Goal: Task Accomplishment & Management: Manage account settings

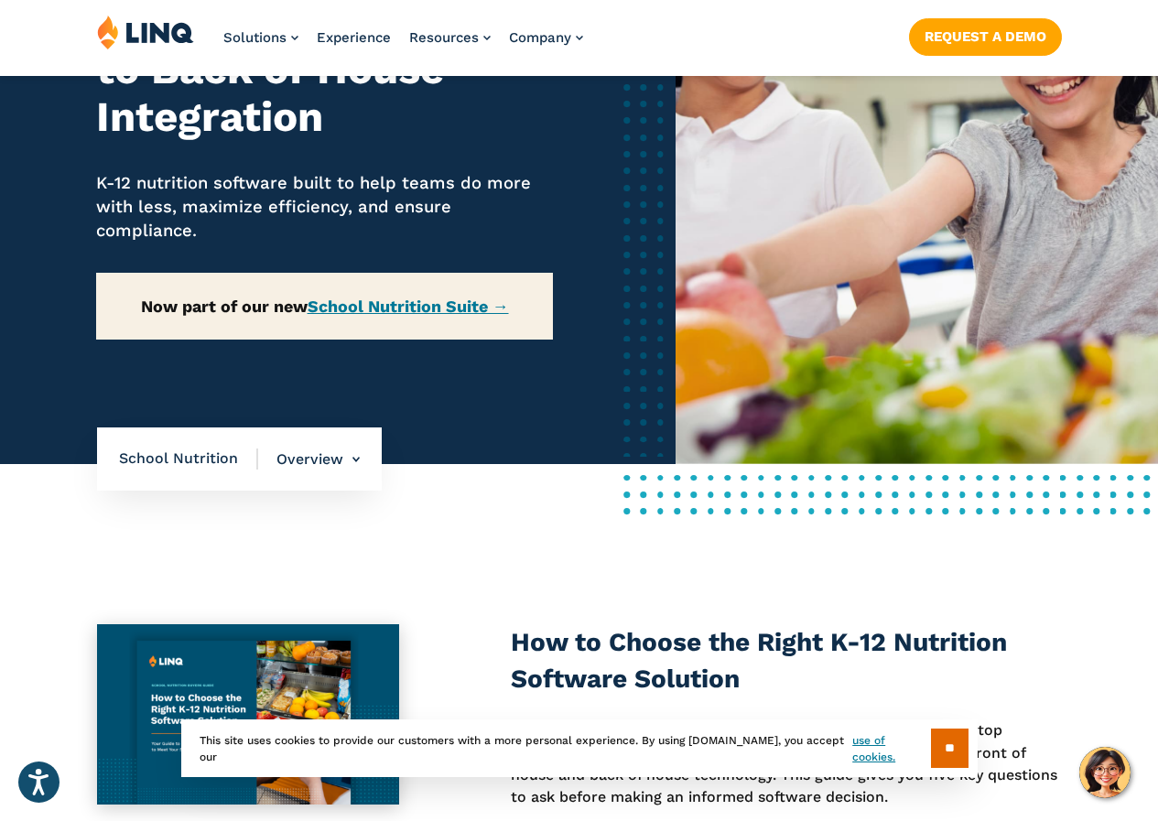
scroll to position [275, 0]
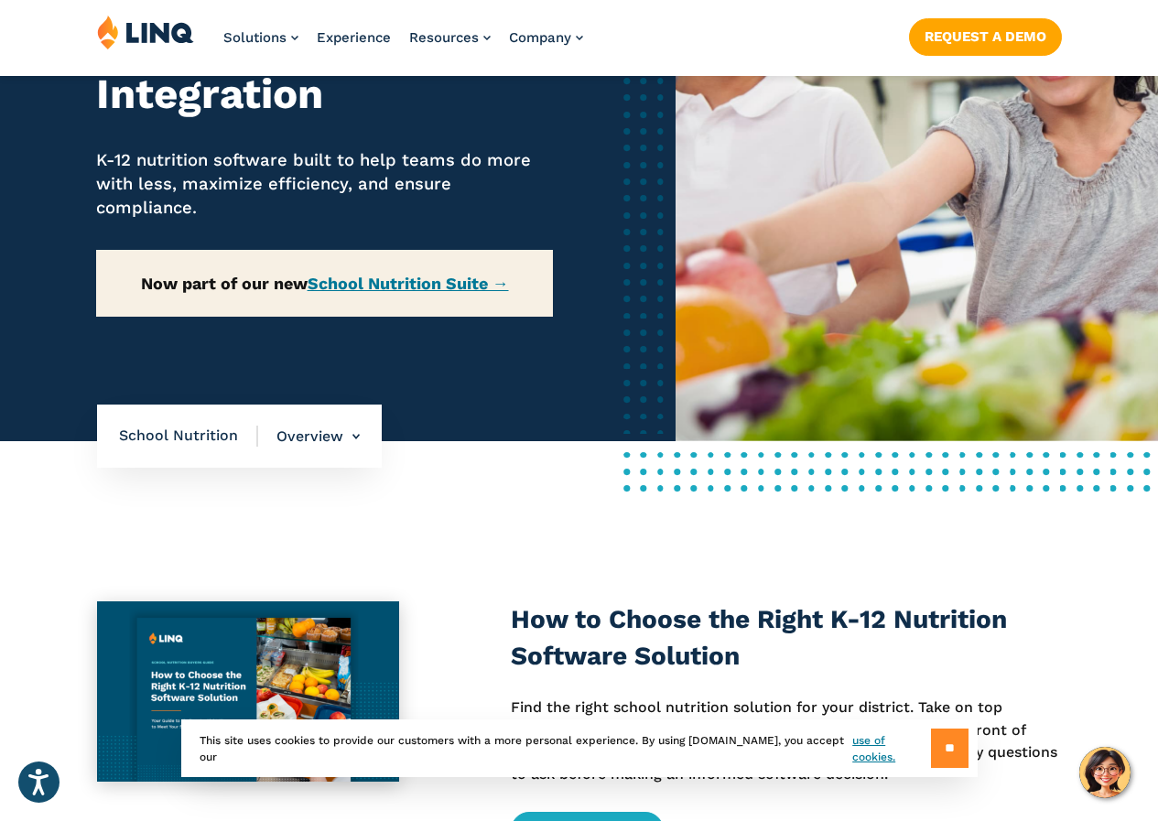
click at [958, 747] on input "**" at bounding box center [950, 748] width 38 height 39
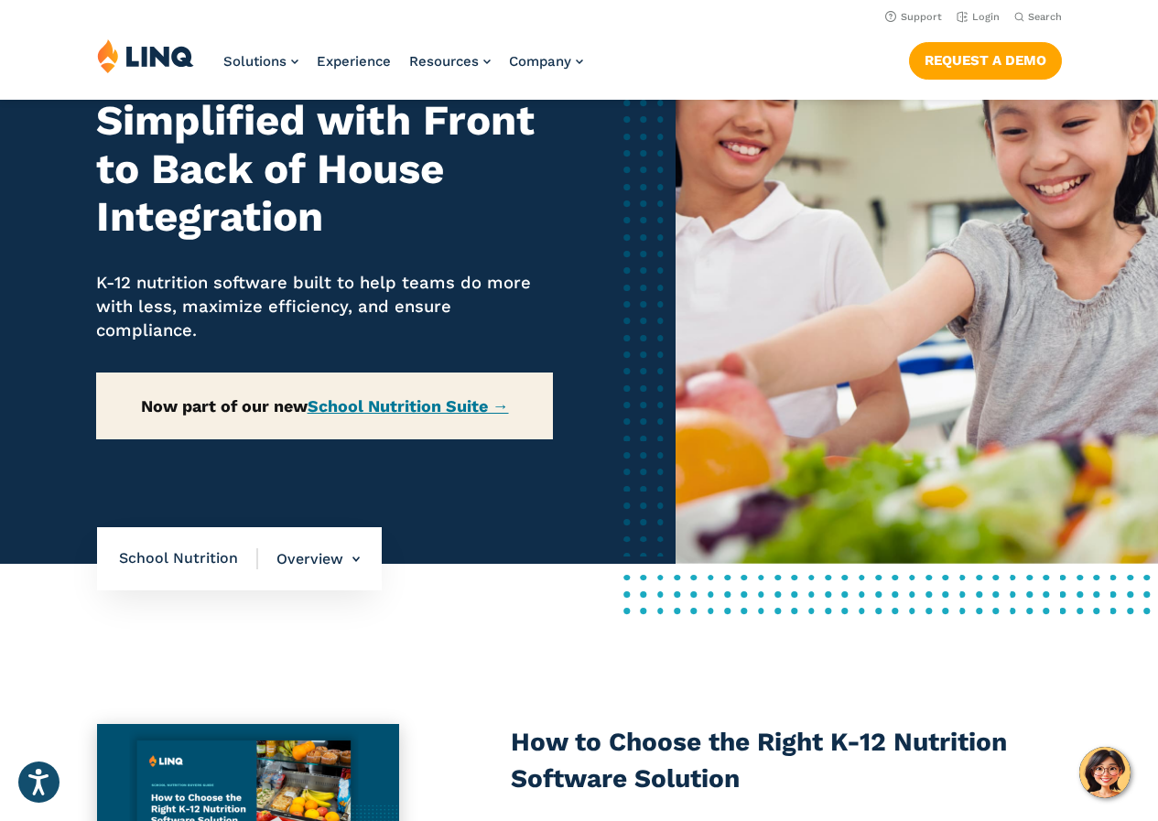
scroll to position [0, 0]
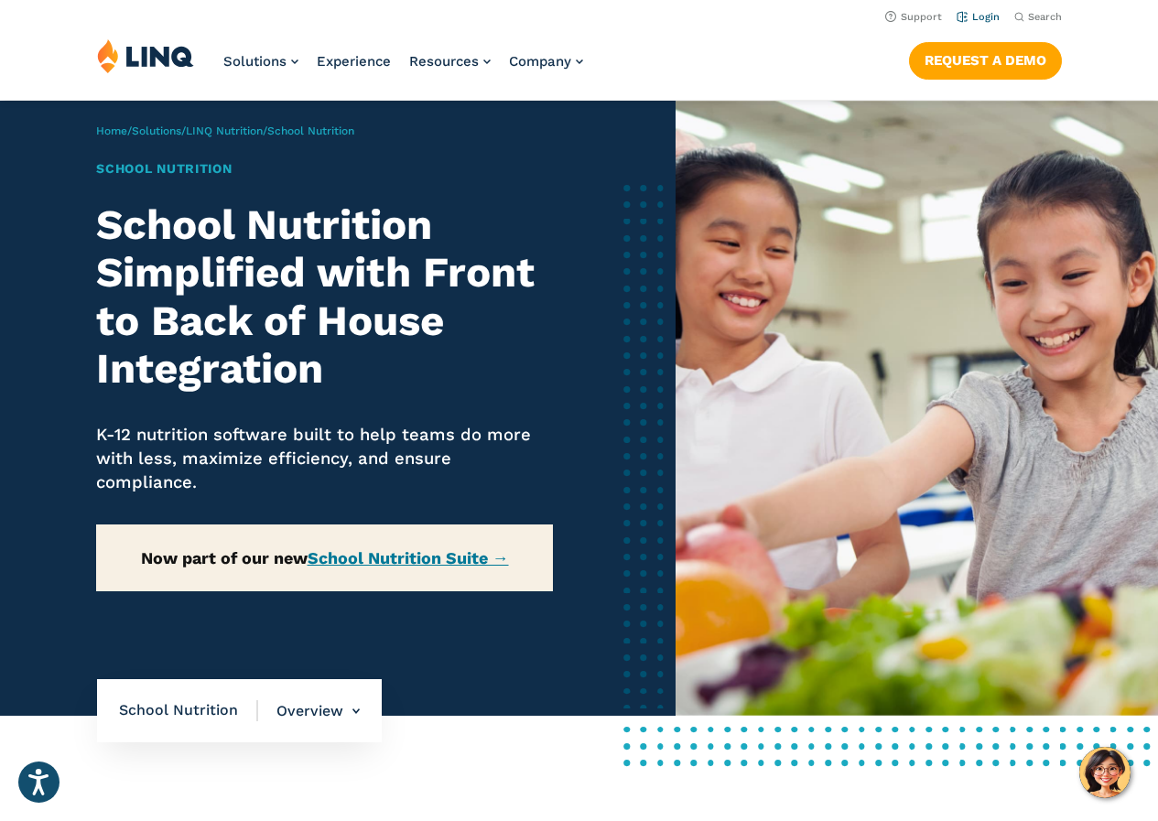
click at [969, 14] on link "Login" at bounding box center [978, 17] width 43 height 12
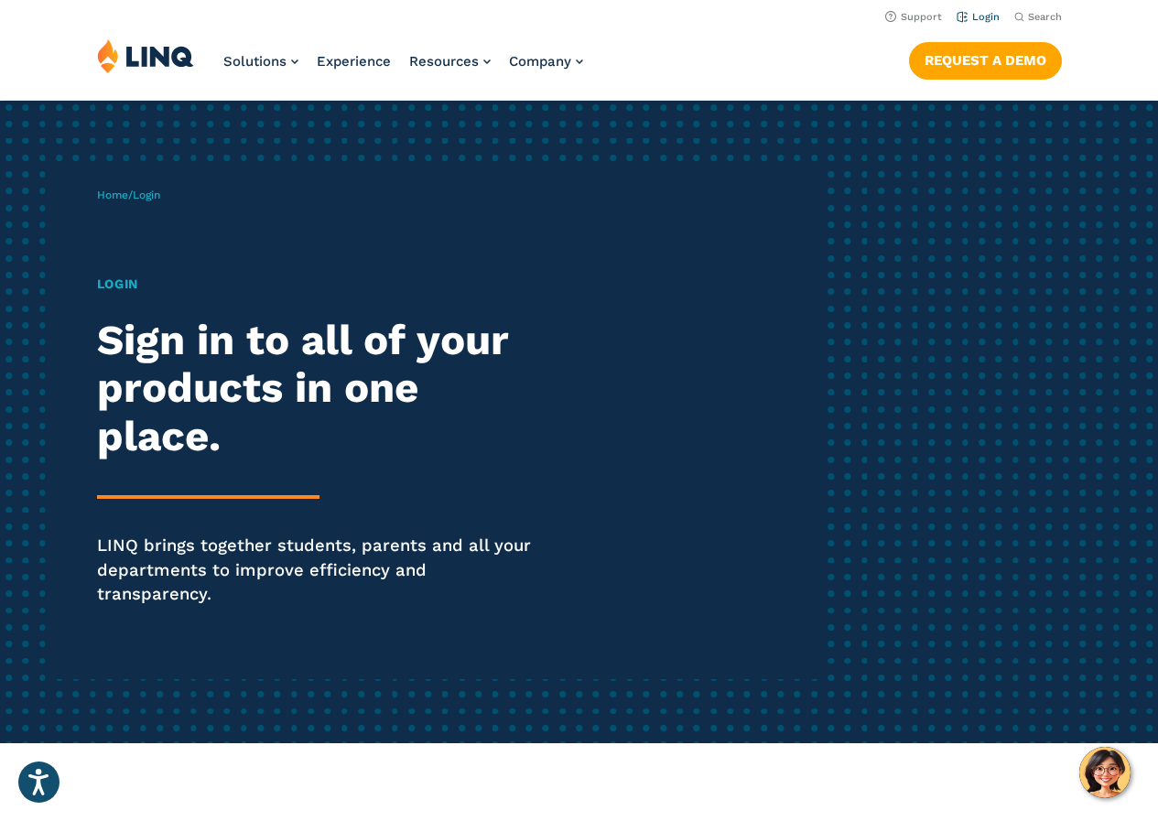
click at [985, 18] on link "Login" at bounding box center [978, 17] width 43 height 12
click at [125, 281] on h1 "Login" at bounding box center [320, 284] width 446 height 19
click at [259, 509] on div "Login Sign in to all of your products in one place. LINQ brings together studen…" at bounding box center [320, 466] width 446 height 383
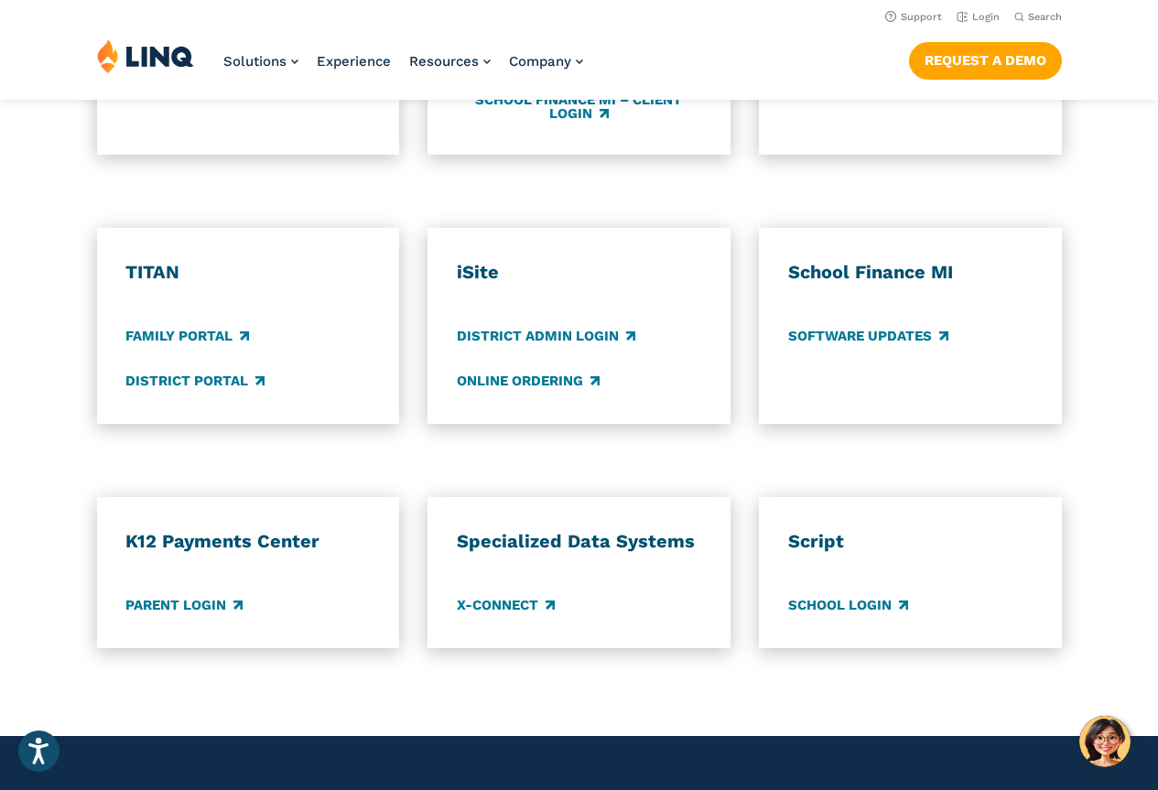
scroll to position [1278, 0]
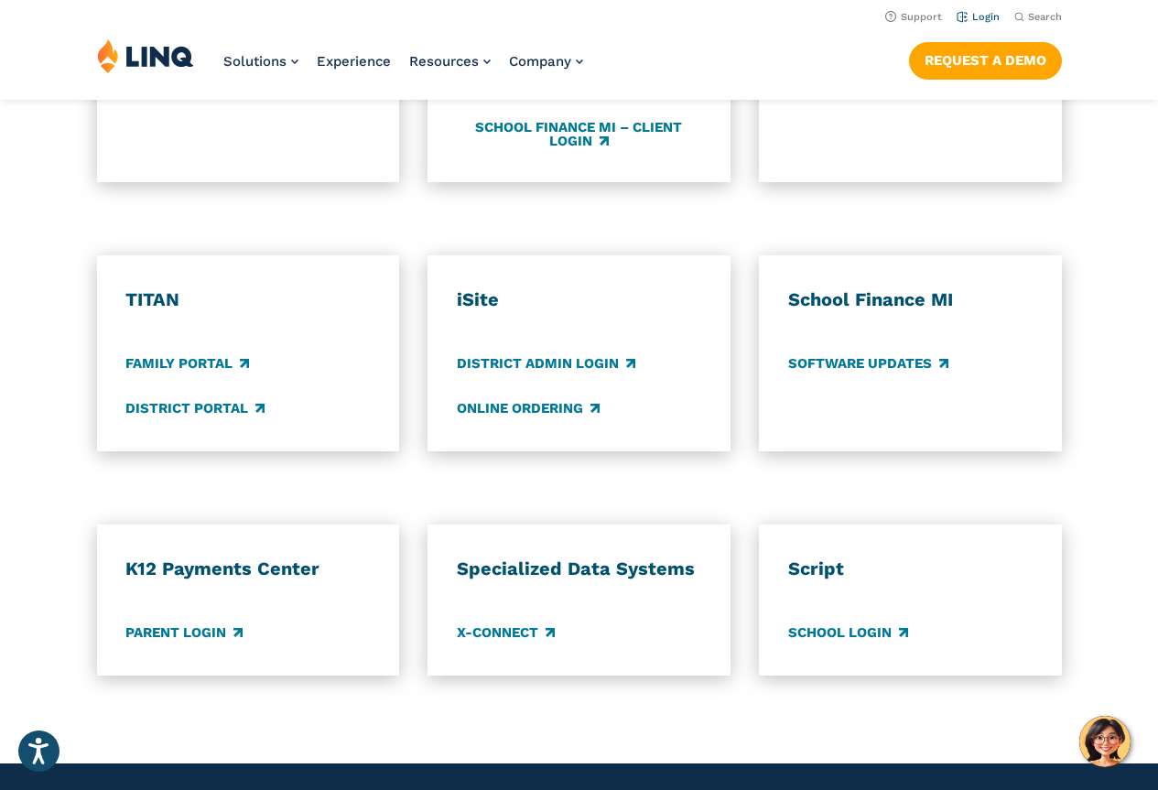
click at [976, 18] on link "Login" at bounding box center [978, 17] width 43 height 12
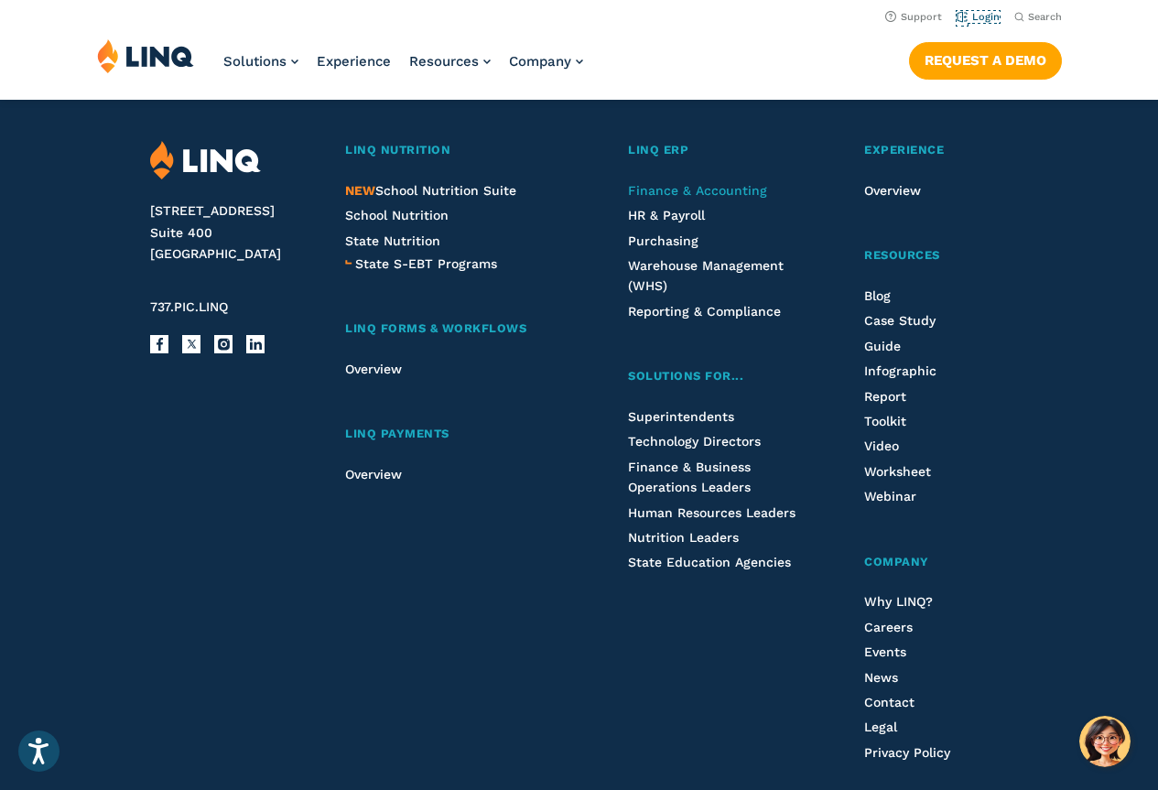
scroll to position [1736, 0]
